Goal: Transaction & Acquisition: Purchase product/service

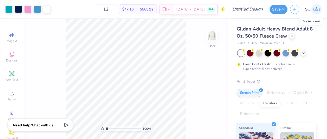
click at [316, 10] on img at bounding box center [317, 9] width 10 height 10
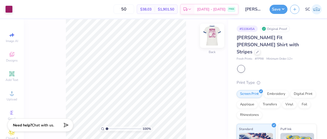
click at [215, 36] on img at bounding box center [212, 35] width 21 height 21
click at [214, 32] on img at bounding box center [212, 35] width 21 height 21
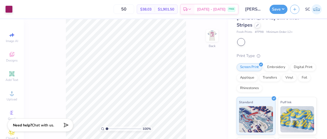
scroll to position [28, 0]
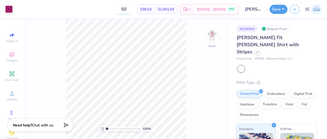
click at [134, 8] on input "50" at bounding box center [124, 8] width 21 height 9
type input "5"
click at [84, 7] on div "75 $36.70 Per Item $2,752.50 Total Est. Delivery Sep 5 - 8 FREE" at bounding box center [126, 9] width 223 height 18
click at [210, 36] on img at bounding box center [212, 35] width 21 height 21
click at [210, 36] on img at bounding box center [212, 36] width 11 height 11
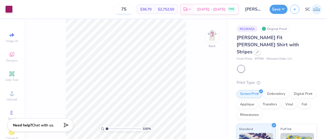
click at [134, 10] on input "75" at bounding box center [124, 8] width 21 height 9
type input "7"
type input "53"
click at [82, 10] on div "53 Per Item Total Est. Delivery N/A FREE" at bounding box center [126, 9] width 223 height 18
click at [214, 36] on img at bounding box center [212, 35] width 21 height 21
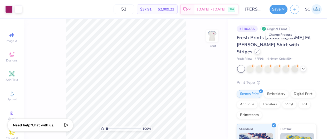
click at [259, 50] on icon at bounding box center [257, 51] width 3 height 3
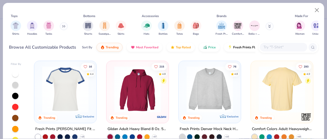
click at [256, 94] on img at bounding box center [231, 89] width 52 height 46
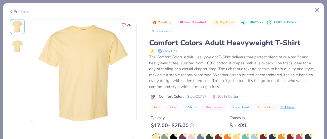
click at [193, 129] on div "Trending Most Favorited Top Rated 5.4M Clicks 11,000+ Orders 0 0 Reviews Comfor…" at bounding box center [233, 94] width 169 height 150
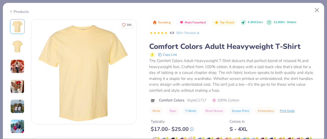
click at [193, 139] on icon at bounding box center [194, 139] width 4 height 4
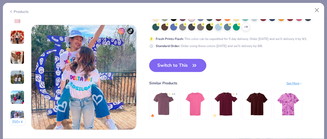
scroll to position [696, 0]
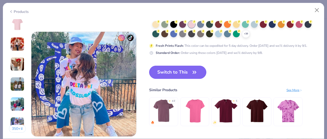
click at [187, 69] on button "Switch to This" at bounding box center [177, 72] width 57 height 13
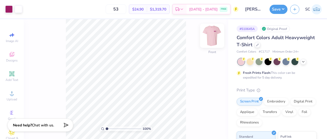
click at [212, 39] on img at bounding box center [212, 35] width 21 height 21
click at [212, 39] on img at bounding box center [212, 36] width 11 height 11
click at [209, 37] on img at bounding box center [212, 35] width 21 height 21
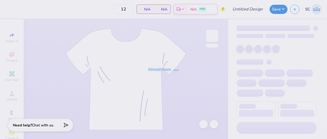
type input "[PERSON_NAME] : [GEOGRAPHIC_DATA]"
type input "24"
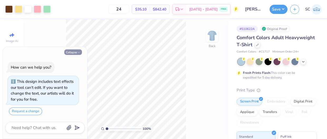
click at [78, 52] on icon "button" at bounding box center [78, 52] width 3 height 3
type textarea "x"
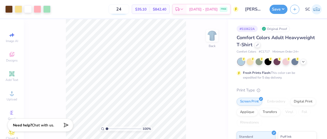
click at [129, 11] on input "24" at bounding box center [119, 8] width 21 height 9
type input "2"
type input "53"
click at [84, 17] on div "53 $26.12 Per Item $1,384.36 Total Est. Delivery Sep 5 - 8 FREE" at bounding box center [145, 9] width 185 height 18
click at [287, 61] on div at bounding box center [286, 61] width 7 height 7
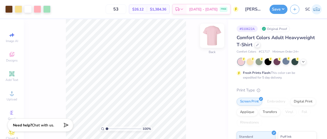
click at [209, 35] on img at bounding box center [212, 35] width 21 height 21
click at [216, 36] on img at bounding box center [212, 35] width 21 height 21
